Goal: Information Seeking & Learning: Learn about a topic

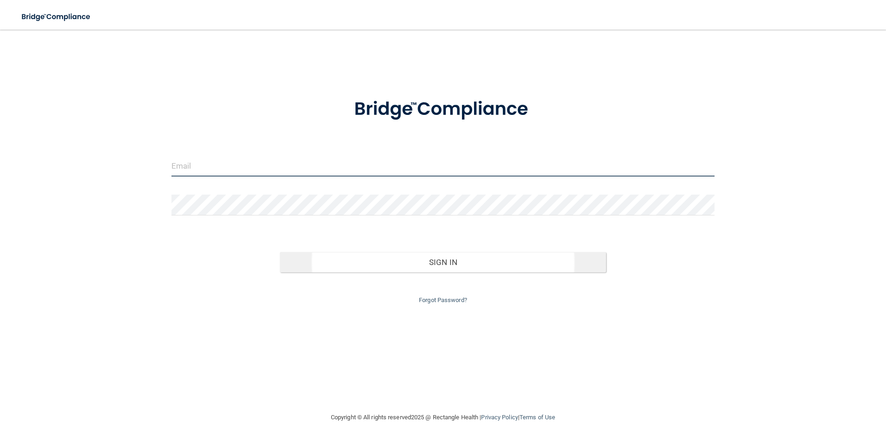
type input "[PERSON_NAME][EMAIL_ADDRESS][PERSON_NAME][DOMAIN_NAME]"
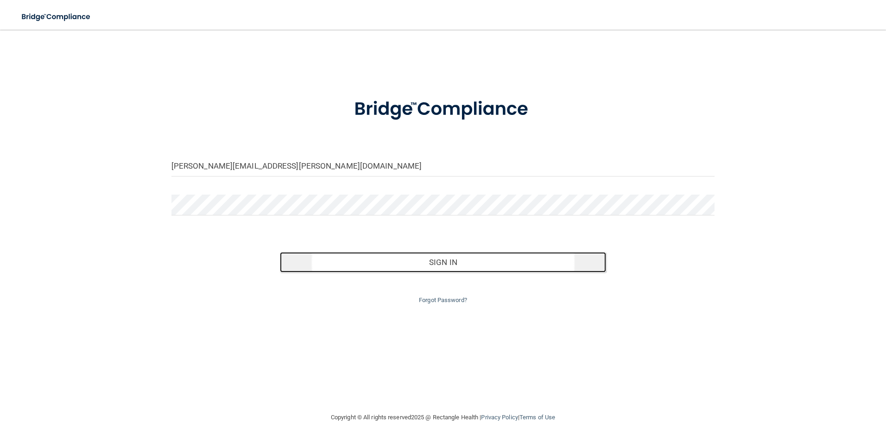
click at [459, 261] on button "Sign In" at bounding box center [443, 262] width 326 height 20
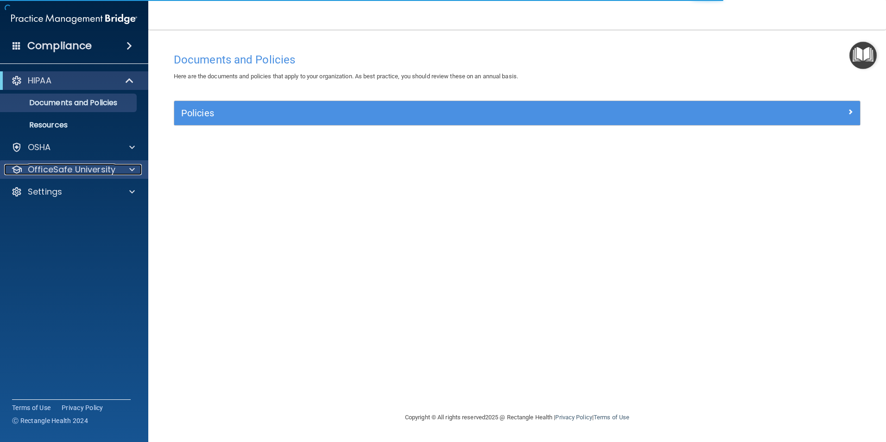
click at [128, 170] on div at bounding box center [130, 169] width 23 height 11
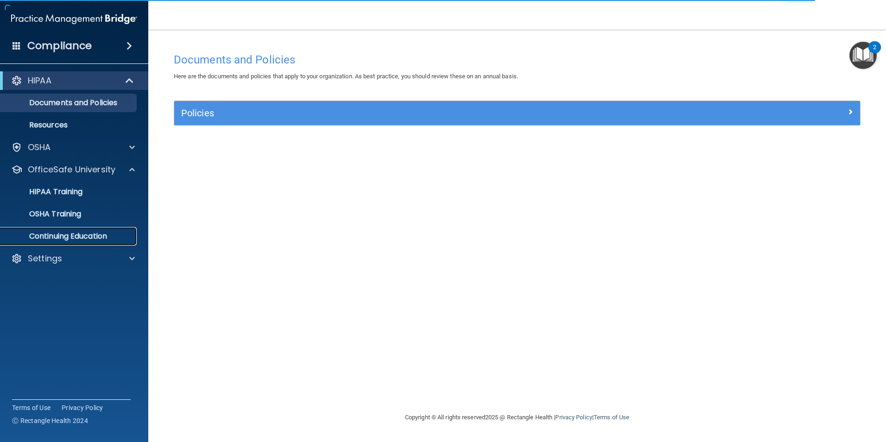
click at [104, 234] on p "Continuing Education" at bounding box center [69, 236] width 127 height 9
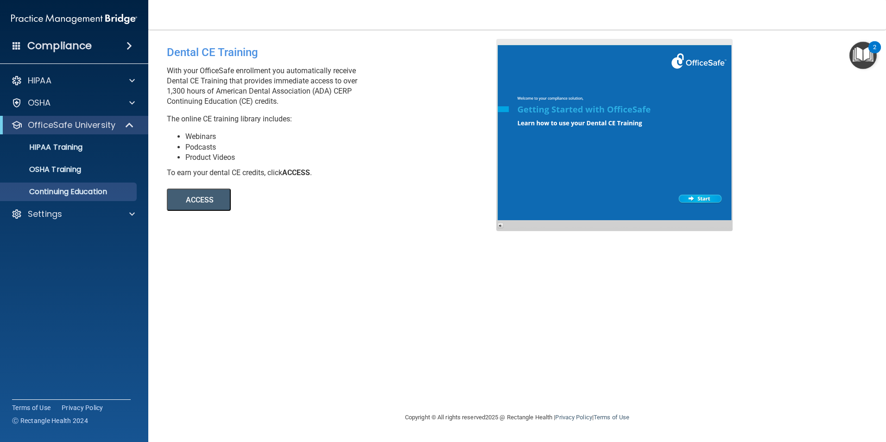
click at [191, 200] on button "ACCESS" at bounding box center [199, 200] width 64 height 22
click at [83, 121] on p "OfficeSafe University" at bounding box center [72, 125] width 88 height 11
click at [85, 122] on p "OfficeSafe University" at bounding box center [72, 125] width 88 height 11
click at [76, 150] on p "HIPAA Training" at bounding box center [44, 147] width 77 height 9
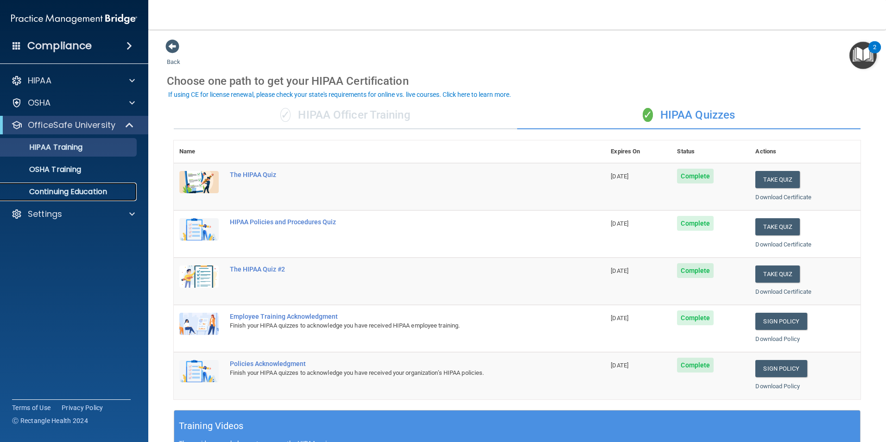
click at [82, 194] on p "Continuing Education" at bounding box center [69, 191] width 127 height 9
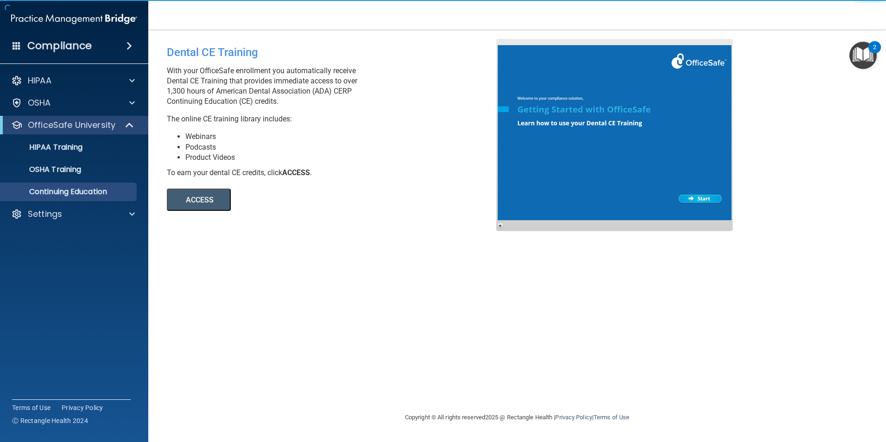
click at [185, 201] on button "ACCESS" at bounding box center [199, 200] width 64 height 22
